Goal: Information Seeking & Learning: Learn about a topic

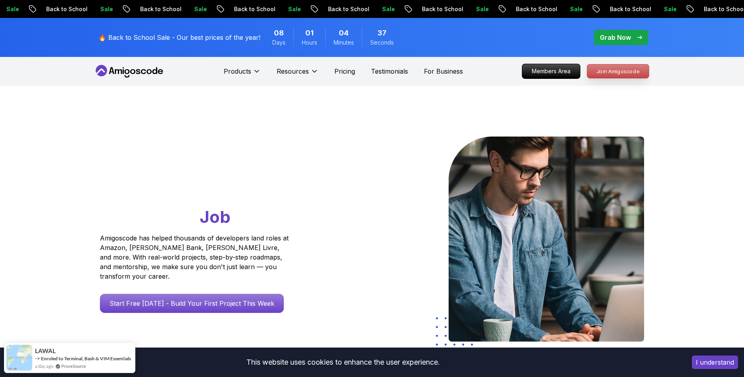
click at [604, 76] on p "Join Amigoscode" at bounding box center [619, 72] width 62 height 14
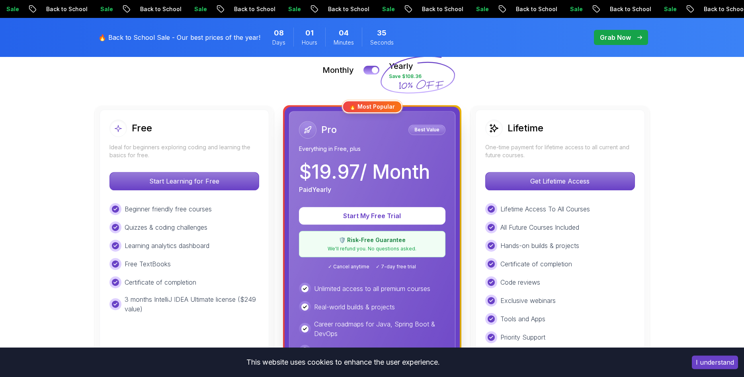
scroll to position [203, 0]
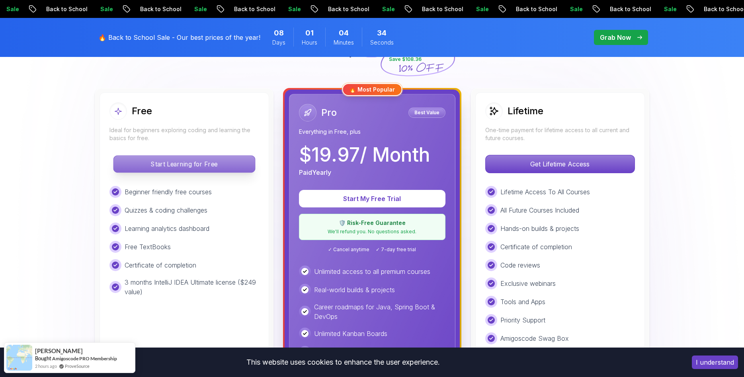
click at [210, 161] on p "Start Learning for Free" at bounding box center [184, 164] width 141 height 17
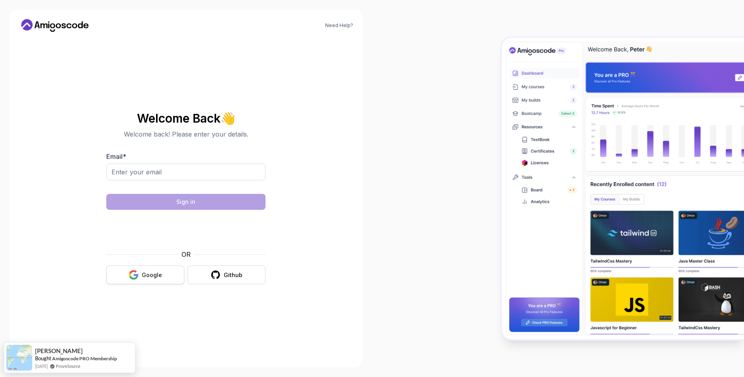
click at [138, 283] on button "Google" at bounding box center [145, 275] width 78 height 19
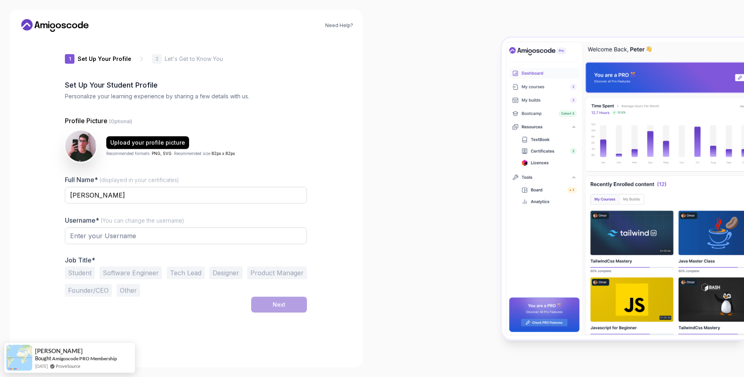
type input "silentweasel63eeb"
click at [343, 28] on link "Need Help?" at bounding box center [339, 25] width 28 height 6
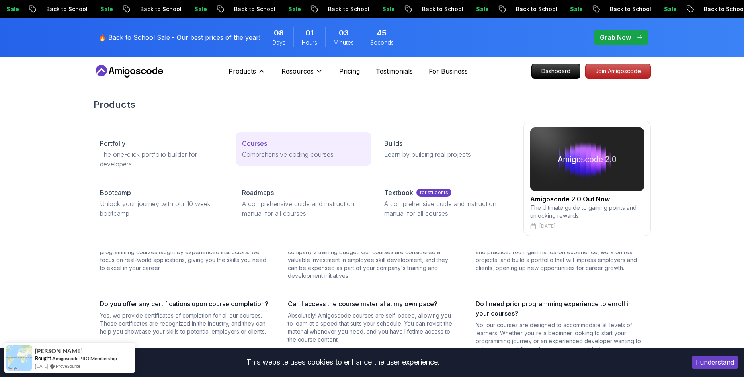
click at [253, 147] on p "Courses" at bounding box center [254, 144] width 25 height 10
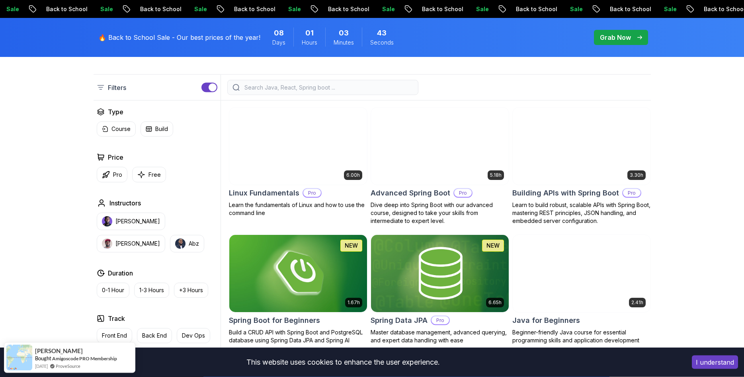
scroll to position [203, 0]
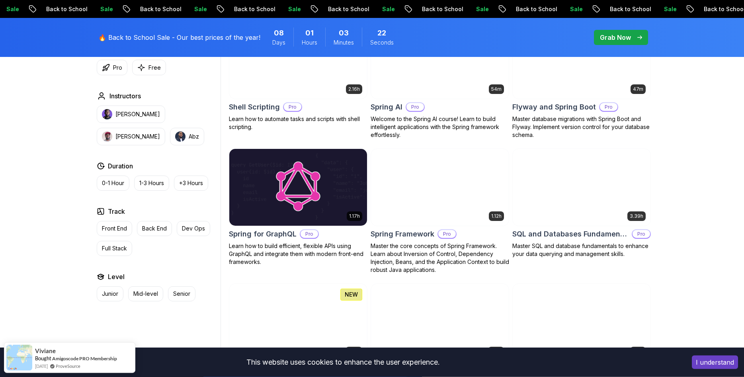
scroll to position [1950, 0]
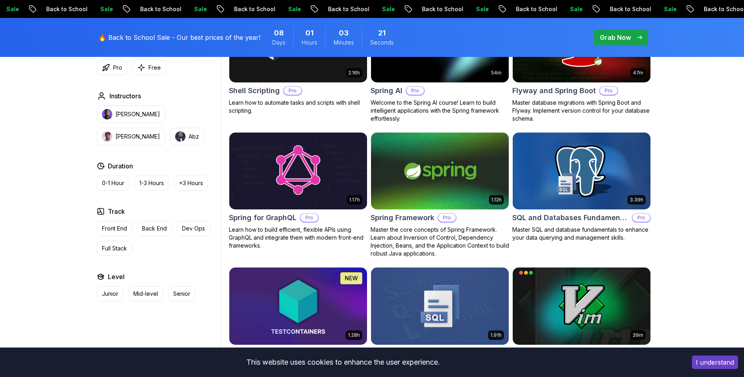
click at [562, 212] on h2 "SQL and Databases Fundamentals" at bounding box center [571, 217] width 116 height 11
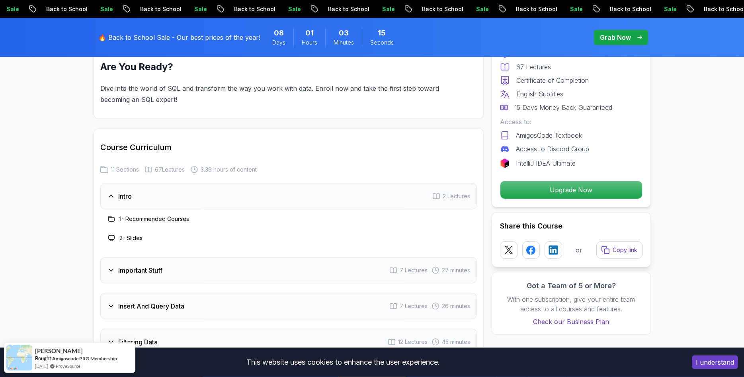
scroll to position [1016, 0]
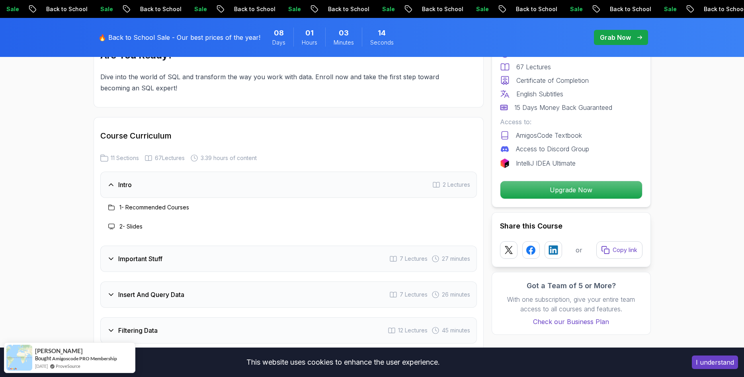
click at [215, 172] on div "Intro 2 Lectures" at bounding box center [288, 185] width 377 height 26
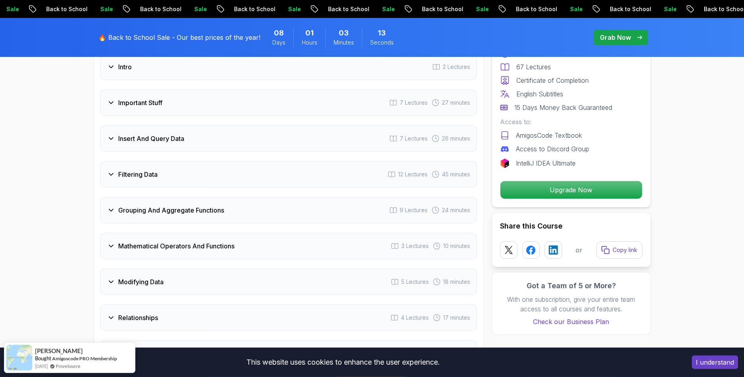
scroll to position [1138, 0]
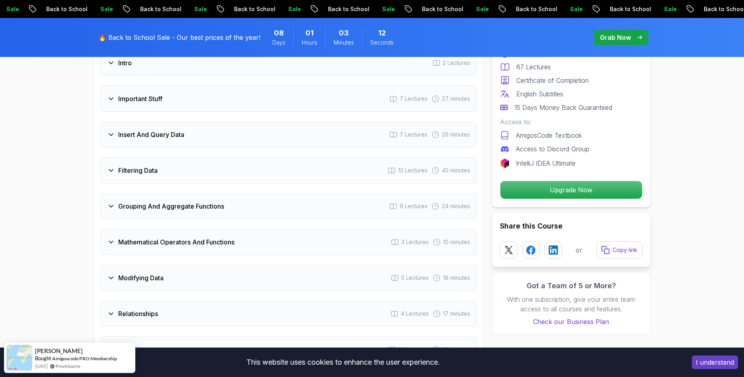
click at [206, 122] on div "Insert And Query Data 7 Lectures 26 minutes" at bounding box center [288, 134] width 377 height 26
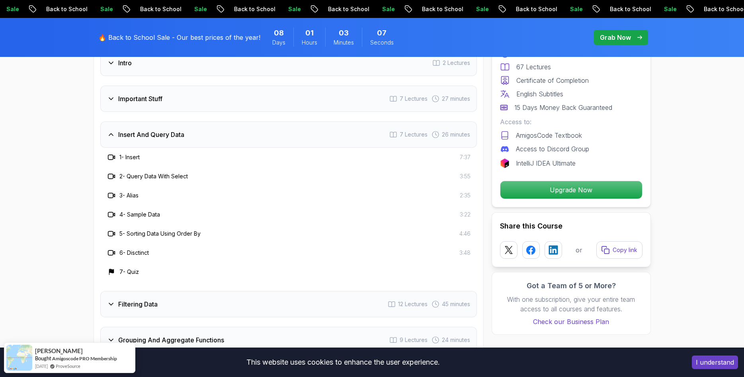
click at [208, 123] on div "Insert And Query Data 7 Lectures 26 minutes" at bounding box center [288, 134] width 377 height 26
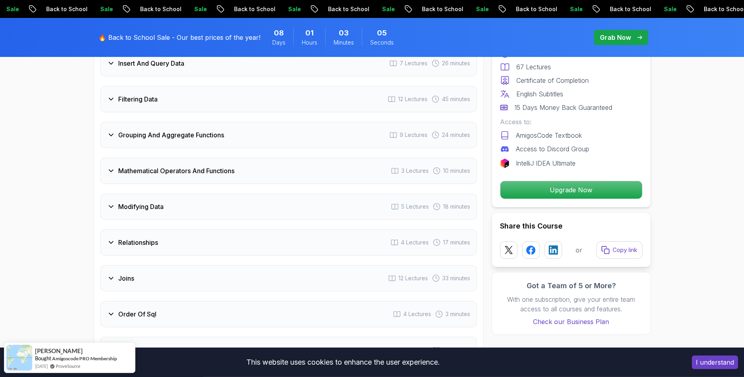
scroll to position [1260, 0]
